Goal: Task Accomplishment & Management: Complete application form

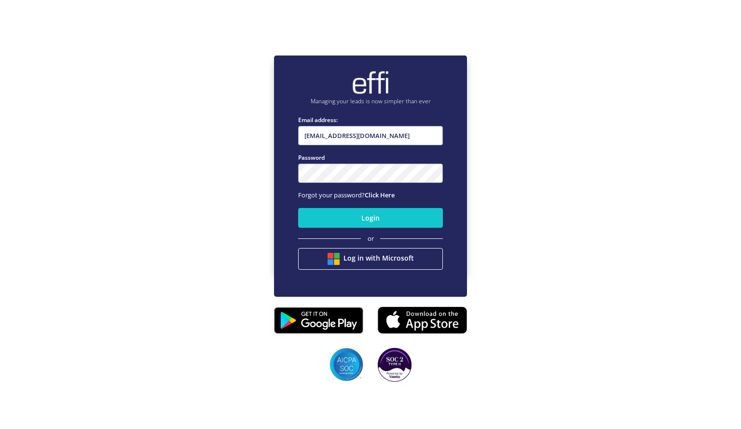
type input "[EMAIL_ADDRESS][DOMAIN_NAME]"
click at [298, 208] on button "Login" at bounding box center [370, 218] width 145 height 20
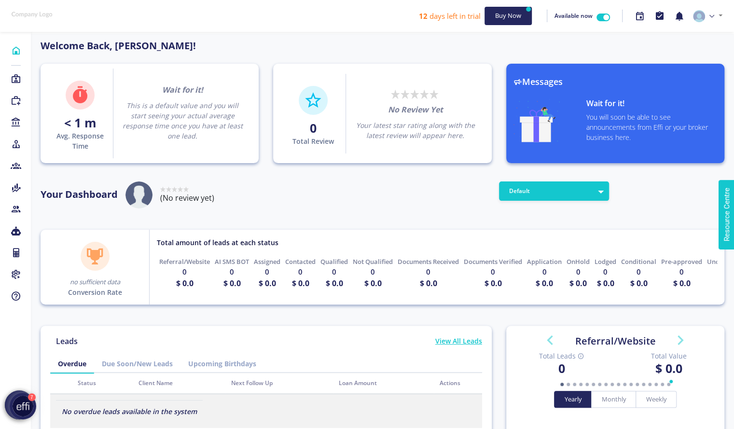
click at [439, 199] on div "Your Dashboard Rated 0 stars out of 5 (No review yet)" at bounding box center [265, 197] width 465 height 32
